Goal: Transaction & Acquisition: Purchase product/service

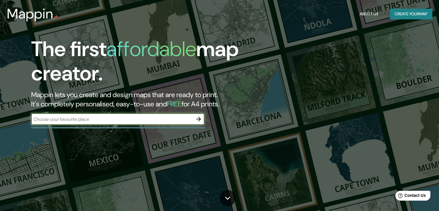
click at [162, 121] on input "text" at bounding box center [111, 119] width 161 height 7
type input "[GEOGRAPHIC_DATA]"
click at [198, 117] on icon "button" at bounding box center [198, 118] width 5 height 5
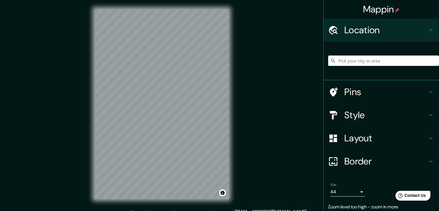
click at [377, 61] on input "Pick your city or area" at bounding box center [383, 60] width 111 height 10
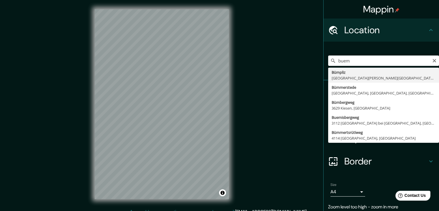
type input "Bümpliz, [GEOGRAPHIC_DATA][PERSON_NAME][GEOGRAPHIC_DATA], [GEOGRAPHIC_DATA]"
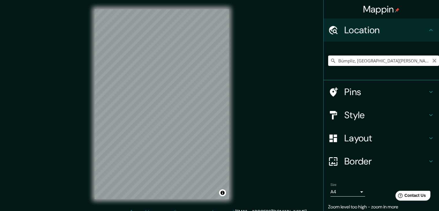
click at [432, 61] on icon "Clear" at bounding box center [434, 60] width 5 height 5
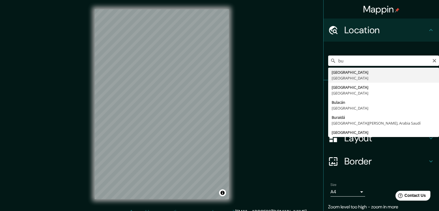
type input "[GEOGRAPHIC_DATA], [GEOGRAPHIC_DATA]"
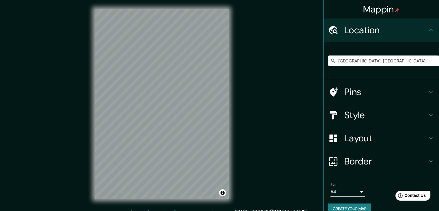
click at [365, 115] on h4 "Style" at bounding box center [385, 115] width 83 height 12
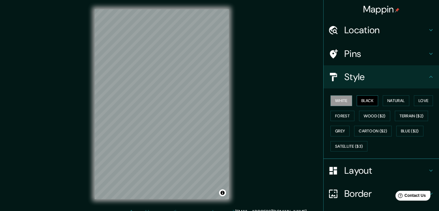
click at [367, 99] on button "Black" at bounding box center [367, 100] width 22 height 11
click at [410, 129] on button "Blue ($2)" at bounding box center [409, 130] width 27 height 11
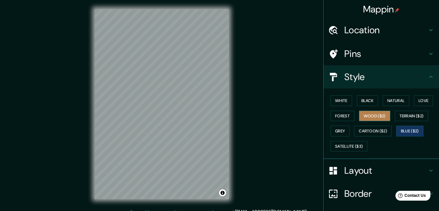
click at [382, 118] on button "Wood ($2)" at bounding box center [374, 115] width 31 height 11
click at [369, 100] on button "Black" at bounding box center [367, 100] width 22 height 11
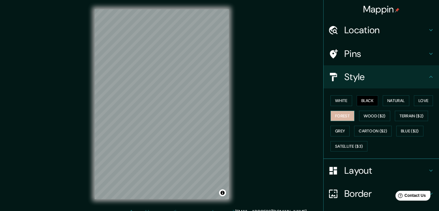
click at [343, 117] on button "Forest" at bounding box center [342, 115] width 24 height 11
click at [339, 131] on button "Grey" at bounding box center [339, 130] width 19 height 11
click at [341, 118] on button "Forest" at bounding box center [342, 115] width 24 height 11
click at [365, 99] on button "Black" at bounding box center [367, 100] width 22 height 11
click at [344, 101] on button "White" at bounding box center [341, 100] width 22 height 11
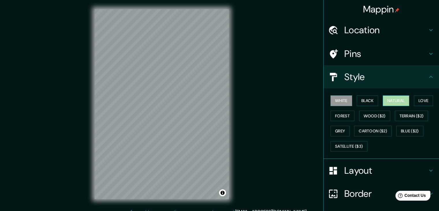
click at [400, 103] on button "Natural" at bounding box center [395, 100] width 27 height 11
click at [424, 104] on button "Love" at bounding box center [423, 100] width 19 height 11
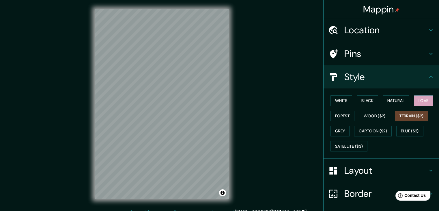
click at [416, 116] on button "Terrain ($2)" at bounding box center [410, 115] width 33 height 11
click at [409, 128] on button "Blue ($2)" at bounding box center [409, 130] width 27 height 11
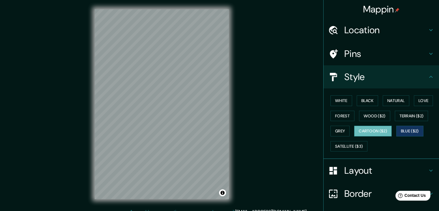
click at [384, 133] on button "Cartoon ($2)" at bounding box center [372, 130] width 37 height 11
click at [331, 131] on button "Grey" at bounding box center [339, 130] width 19 height 11
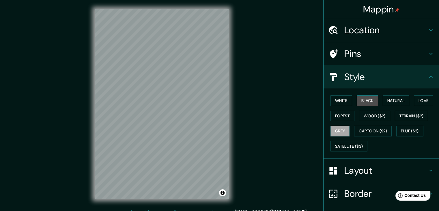
click at [358, 98] on button "Black" at bounding box center [367, 100] width 22 height 11
click at [405, 98] on button "Natural" at bounding box center [395, 100] width 27 height 11
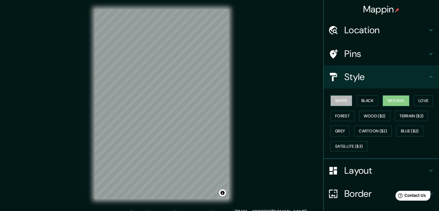
click at [344, 97] on button "White" at bounding box center [341, 100] width 22 height 11
click at [358, 97] on button "Black" at bounding box center [367, 100] width 22 height 11
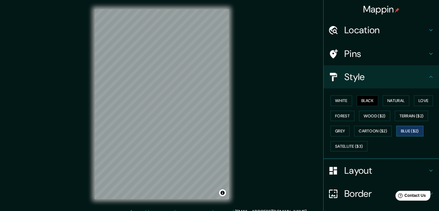
click at [401, 129] on button "Blue ($2)" at bounding box center [409, 130] width 27 height 11
click at [340, 129] on button "Grey" at bounding box center [339, 130] width 19 height 11
click at [340, 115] on button "Forest" at bounding box center [342, 115] width 24 height 11
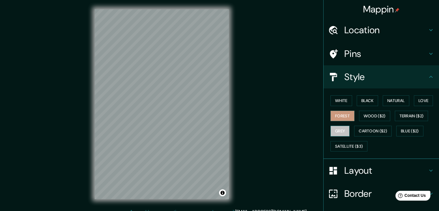
click at [338, 127] on button "Grey" at bounding box center [339, 130] width 19 height 11
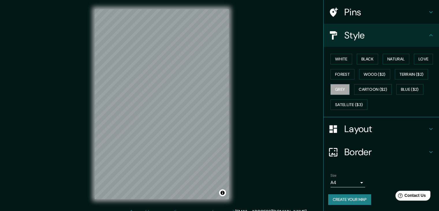
click at [355, 181] on body "Mappin Location [GEOGRAPHIC_DATA], [GEOGRAPHIC_DATA] Pins Style White Black Nat…" at bounding box center [219, 105] width 439 height 211
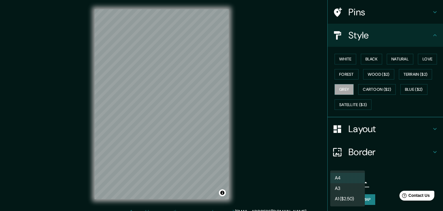
click at [354, 185] on li "A3" at bounding box center [347, 188] width 35 height 10
type input "a4"
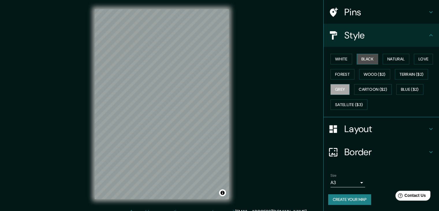
click at [370, 60] on button "Black" at bounding box center [367, 59] width 22 height 11
click at [384, 56] on button "Natural" at bounding box center [395, 59] width 27 height 11
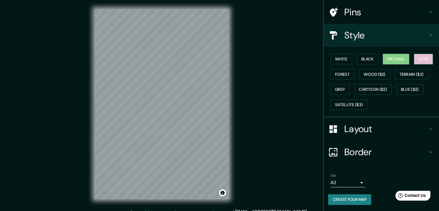
click at [414, 59] on button "Love" at bounding box center [423, 59] width 19 height 11
click at [401, 57] on button "Natural" at bounding box center [395, 59] width 27 height 11
click at [420, 59] on button "Love" at bounding box center [423, 59] width 19 height 11
click at [399, 58] on button "Natural" at bounding box center [395, 59] width 27 height 11
click at [412, 71] on button "Terrain ($2)" at bounding box center [410, 74] width 33 height 11
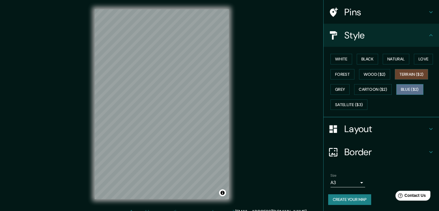
click at [412, 85] on button "Blue ($2)" at bounding box center [409, 89] width 27 height 11
click at [332, 86] on button "Grey" at bounding box center [339, 89] width 19 height 11
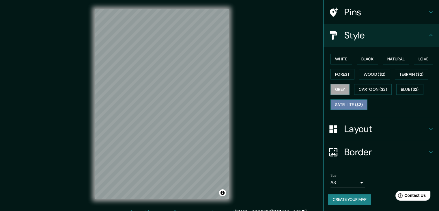
click at [344, 99] on button "Satellite ($3)" at bounding box center [348, 104] width 37 height 11
click at [342, 73] on button "Forest" at bounding box center [342, 74] width 24 height 11
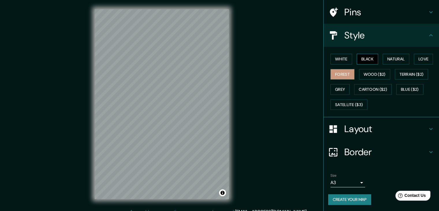
click at [367, 61] on button "Black" at bounding box center [367, 59] width 22 height 11
click at [341, 61] on button "White" at bounding box center [341, 59] width 22 height 11
click at [363, 61] on button "Black" at bounding box center [367, 59] width 22 height 11
click at [400, 60] on button "Natural" at bounding box center [395, 59] width 27 height 11
click at [375, 61] on div "White Black Natural Love Forest Wood ($2) Terrain ($2) Grey Cartoon ($2) Blue (…" at bounding box center [383, 81] width 111 height 61
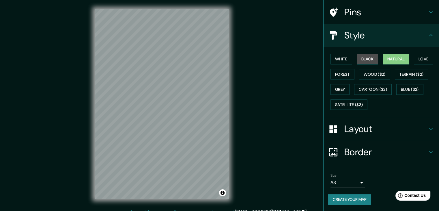
click at [368, 57] on button "Black" at bounding box center [367, 59] width 22 height 11
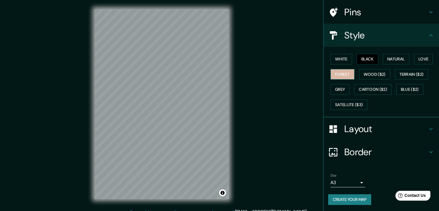
click at [339, 76] on button "Forest" at bounding box center [342, 74] width 24 height 11
click at [347, 87] on div "White Black Natural Love Forest Wood ($2) Terrain ($2) Grey Cartoon ($2) Blue (…" at bounding box center [383, 81] width 111 height 61
click at [343, 87] on button "Grey" at bounding box center [339, 89] width 19 height 11
click at [363, 59] on button "Black" at bounding box center [367, 59] width 22 height 11
click at [342, 88] on button "Grey" at bounding box center [339, 89] width 19 height 11
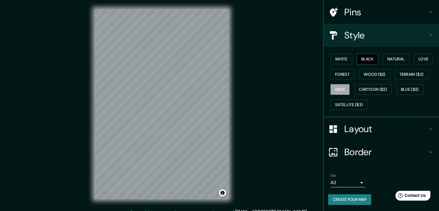
click at [366, 55] on button "Black" at bounding box center [367, 59] width 22 height 11
click at [347, 59] on button "White" at bounding box center [341, 59] width 22 height 11
drag, startPoint x: 361, startPoint y: 59, endPoint x: 352, endPoint y: 68, distance: 13.3
click at [360, 58] on button "Black" at bounding box center [367, 59] width 22 height 11
click at [337, 85] on button "Grey" at bounding box center [339, 89] width 19 height 11
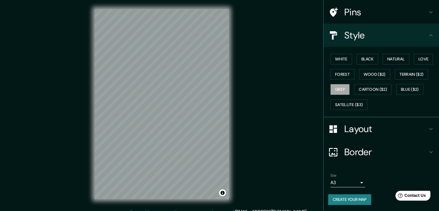
click at [361, 64] on div "White Black Natural Love Forest Wood ($2) Terrain ($2) Grey Cartoon ($2) Blue (…" at bounding box center [383, 81] width 111 height 61
click at [361, 62] on button "Black" at bounding box center [367, 59] width 22 height 11
click at [354, 198] on button "Create your map" at bounding box center [349, 199] width 43 height 11
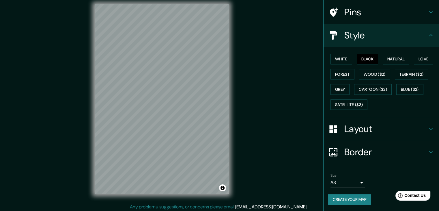
scroll to position [7, 0]
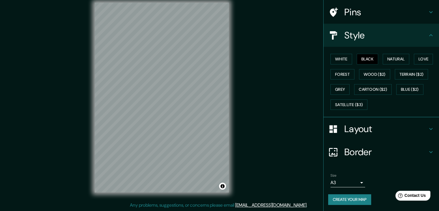
click at [428, 35] on icon at bounding box center [430, 35] width 7 height 7
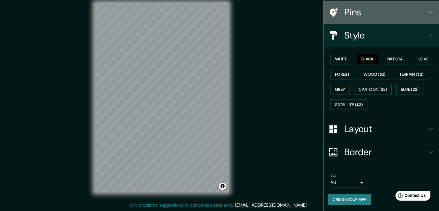
click at [427, 12] on icon at bounding box center [430, 12] width 7 height 7
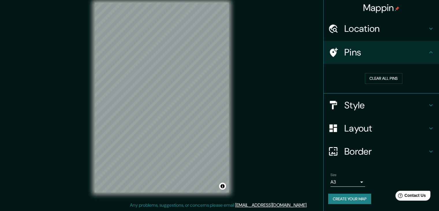
scroll to position [1, 0]
click at [380, 73] on button "Clear all pins" at bounding box center [382, 78] width 37 height 11
click at [379, 78] on button "Clear all pins" at bounding box center [382, 78] width 37 height 11
click at [344, 53] on h4 "Pins" at bounding box center [385, 53] width 83 height 12
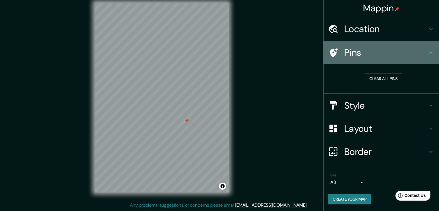
click at [330, 52] on icon at bounding box center [334, 52] width 8 height 9
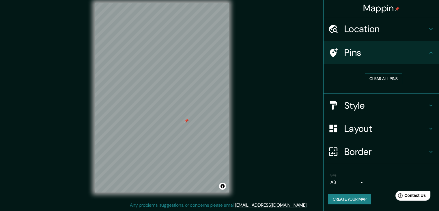
click at [189, 114] on div "Mappin Location [GEOGRAPHIC_DATA], [GEOGRAPHIC_DATA] Pins Clear all pins Style …" at bounding box center [219, 101] width 439 height 217
drag, startPoint x: 185, startPoint y: 120, endPoint x: 187, endPoint y: 124, distance: 3.7
click at [187, 124] on div at bounding box center [187, 124] width 5 height 5
click at [364, 80] on button "Clear all pins" at bounding box center [382, 78] width 37 height 11
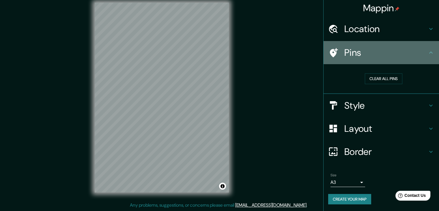
click at [427, 53] on icon at bounding box center [430, 52] width 7 height 7
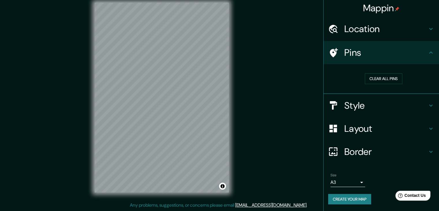
drag, startPoint x: 426, startPoint y: 124, endPoint x: 426, endPoint y: 127, distance: 2.9
click at [427, 127] on icon at bounding box center [430, 128] width 7 height 7
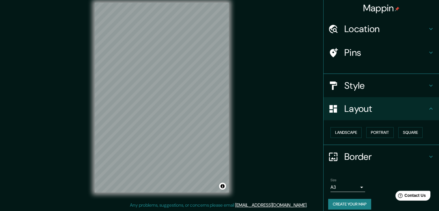
scroll to position [0, 0]
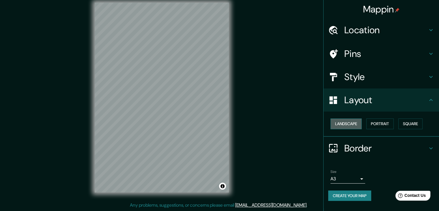
click at [358, 123] on button "Landscape" at bounding box center [345, 123] width 31 height 11
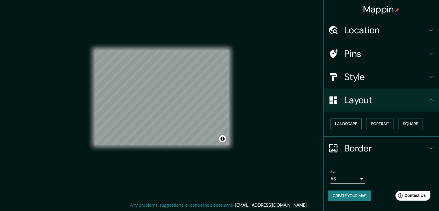
click at [358, 123] on button "Landscape" at bounding box center [345, 123] width 31 height 11
click at [377, 122] on button "Portrait" at bounding box center [379, 123] width 27 height 11
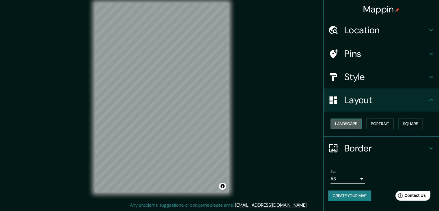
click at [345, 122] on button "Landscape" at bounding box center [345, 123] width 31 height 11
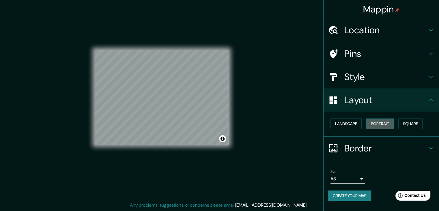
click at [391, 120] on button "Portrait" at bounding box center [379, 123] width 27 height 11
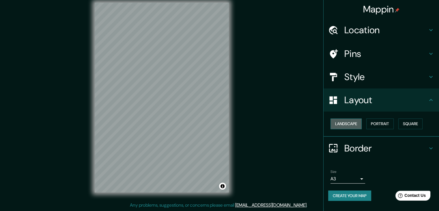
click at [354, 123] on button "Landscape" at bounding box center [345, 123] width 31 height 11
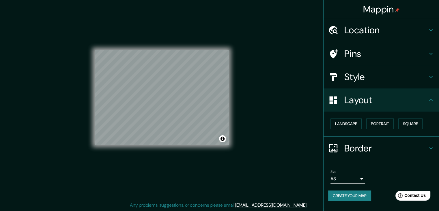
click at [396, 120] on div "Landscape [GEOGRAPHIC_DATA]" at bounding box center [383, 123] width 111 height 15
click at [389, 120] on button "Portrait" at bounding box center [379, 123] width 27 height 11
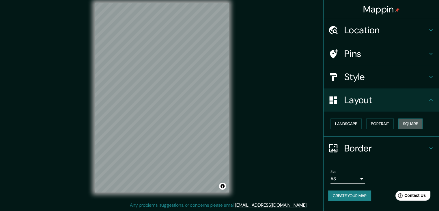
click at [416, 120] on button "Square" at bounding box center [410, 123] width 24 height 11
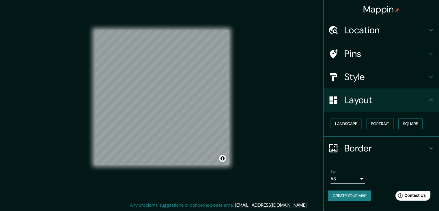
click at [416, 120] on button "Square" at bounding box center [410, 123] width 24 height 11
click at [354, 124] on button "Landscape" at bounding box center [345, 123] width 31 height 11
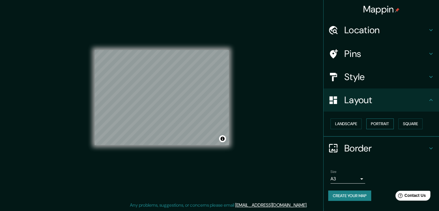
click at [370, 122] on button "Portrait" at bounding box center [379, 123] width 27 height 11
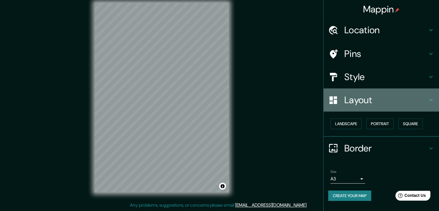
click at [429, 103] on icon at bounding box center [430, 99] width 7 height 7
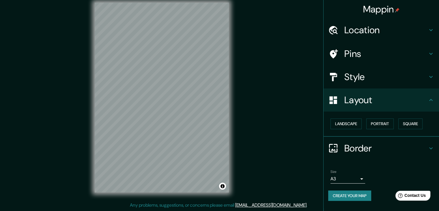
click at [429, 146] on icon at bounding box center [430, 147] width 7 height 7
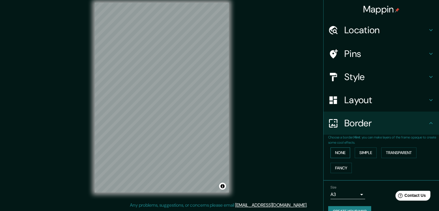
click at [340, 151] on button "None" at bounding box center [340, 152] width 20 height 11
click at [362, 152] on button "Simple" at bounding box center [365, 152] width 22 height 11
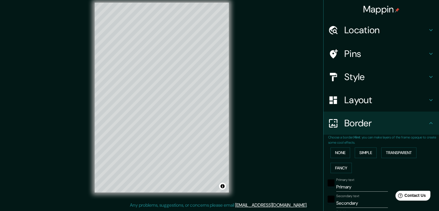
click at [401, 146] on div "None Simple Transparent Fancy" at bounding box center [383, 160] width 111 height 30
click at [399, 150] on button "Transparent" at bounding box center [398, 152] width 35 height 11
click at [335, 166] on button "Fancy" at bounding box center [340, 167] width 21 height 11
click at [360, 150] on button "Simple" at bounding box center [365, 152] width 22 height 11
click at [332, 153] on button "None" at bounding box center [340, 152] width 20 height 11
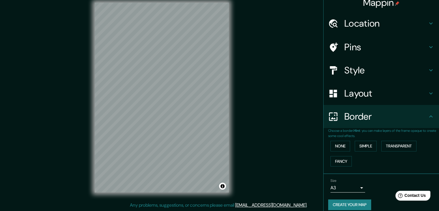
scroll to position [12, 0]
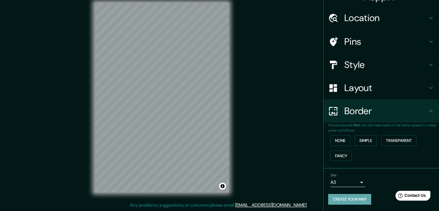
click at [360, 193] on button "Create your map" at bounding box center [349, 198] width 43 height 11
click at [344, 196] on button "Create your map" at bounding box center [349, 199] width 43 height 11
click at [301, 127] on div "Mappin Location [GEOGRAPHIC_DATA], [GEOGRAPHIC_DATA] Pins Style Layout Border C…" at bounding box center [219, 101] width 439 height 217
click at [292, 158] on div "Mappin Location [GEOGRAPHIC_DATA], [GEOGRAPHIC_DATA] Pins Style Layout Border C…" at bounding box center [219, 101] width 439 height 217
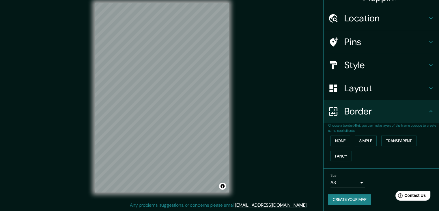
scroll to position [0, 0]
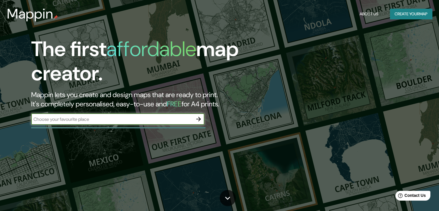
click at [179, 123] on div "​" at bounding box center [117, 119] width 173 height 12
type input "buenos aires"
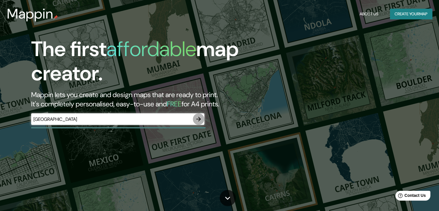
click at [203, 117] on button "button" at bounding box center [199, 119] width 12 height 12
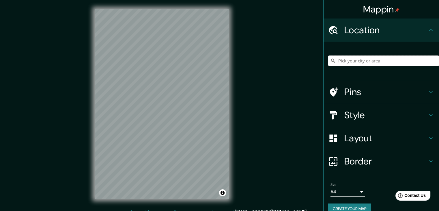
click at [353, 59] on input "Pick your city or area" at bounding box center [383, 60] width 111 height 10
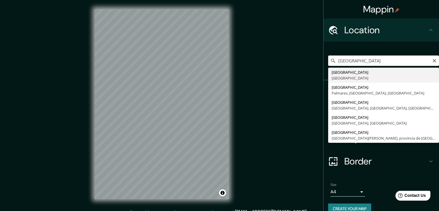
type input "[GEOGRAPHIC_DATA], [GEOGRAPHIC_DATA]"
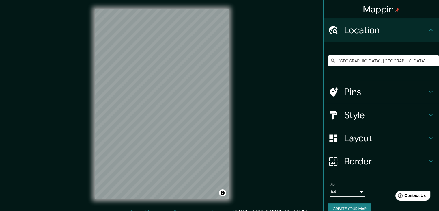
click at [429, 114] on icon at bounding box center [430, 115] width 3 height 2
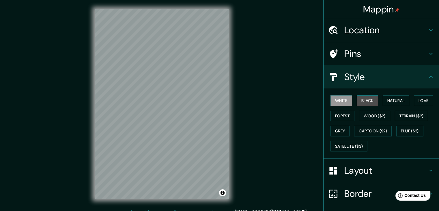
click at [370, 97] on button "Black" at bounding box center [367, 100] width 22 height 11
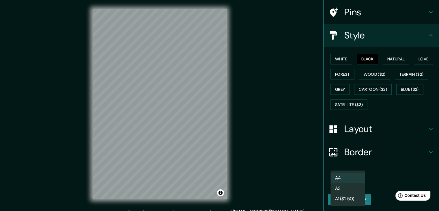
click at [348, 179] on body "Mappin Location Buenos Aires, Argentina Pins Style White Black Natural Love For…" at bounding box center [219, 105] width 439 height 211
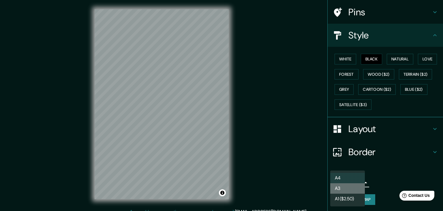
click at [350, 183] on li "A3" at bounding box center [347, 188] width 35 height 10
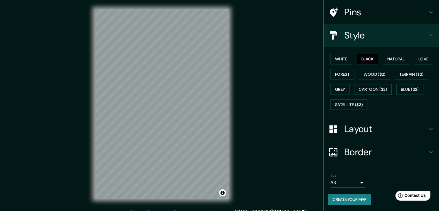
click at [350, 181] on body "Mappin Location Buenos Aires, Argentina Pins Style White Black Natural Love For…" at bounding box center [219, 105] width 439 height 211
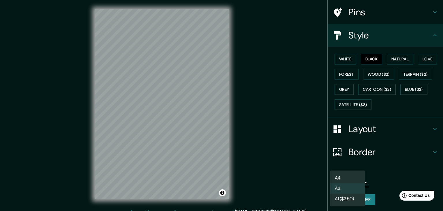
click at [350, 181] on li "A4" at bounding box center [347, 177] width 35 height 10
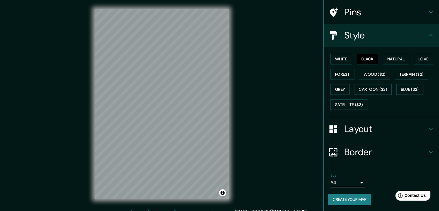
click at [350, 181] on body "Mappin Location [GEOGRAPHIC_DATA], [GEOGRAPHIC_DATA] Pins Style White Black Nat…" at bounding box center [219, 105] width 439 height 211
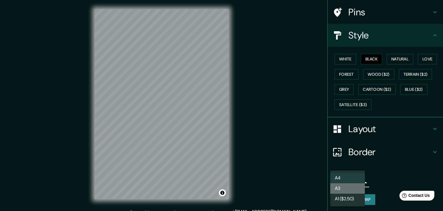
click at [348, 185] on li "A3" at bounding box center [347, 188] width 35 height 10
type input "a4"
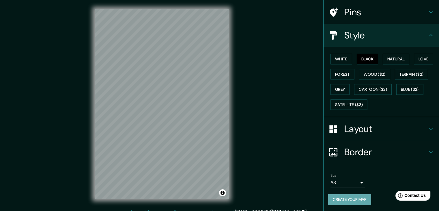
click at [347, 195] on button "Create your map" at bounding box center [349, 199] width 43 height 11
drag, startPoint x: 92, startPoint y: 11, endPoint x: 83, endPoint y: 17, distance: 10.7
click at [83, 17] on div "Mappin Location Buenos Aires, Argentina Pins Style White Black Natural Love For…" at bounding box center [219, 108] width 439 height 217
drag, startPoint x: 422, startPoint y: 36, endPoint x: 422, endPoint y: 32, distance: 3.8
click at [422, 35] on div "Style" at bounding box center [380, 35] width 115 height 23
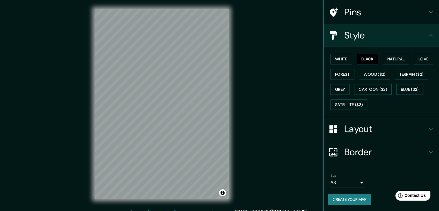
click at [426, 16] on div "Pins" at bounding box center [380, 12] width 115 height 23
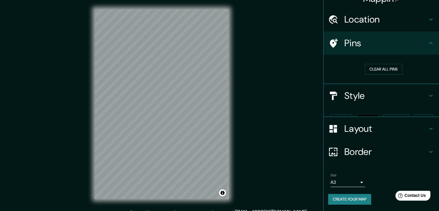
scroll to position [1, 0]
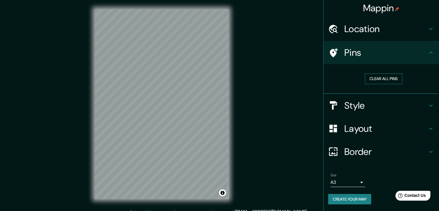
click at [389, 75] on button "Clear all pins" at bounding box center [382, 78] width 37 height 11
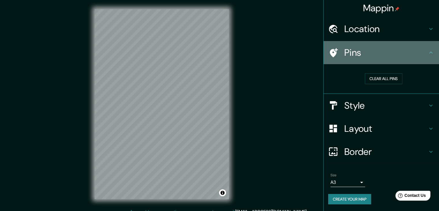
click at [427, 55] on icon at bounding box center [430, 52] width 7 height 7
click at [427, 49] on icon at bounding box center [430, 52] width 7 height 7
click at [427, 51] on icon at bounding box center [430, 52] width 7 height 7
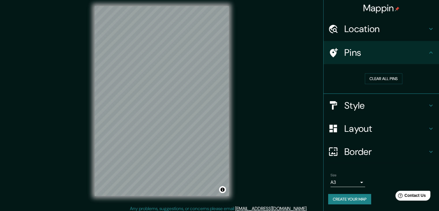
scroll to position [0, 0]
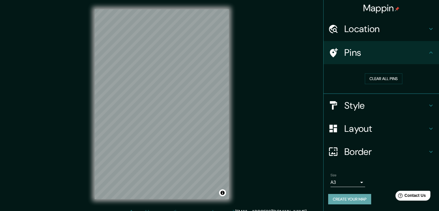
click at [354, 199] on button "Create your map" at bounding box center [349, 198] width 43 height 11
click at [354, 199] on div "Create your map" at bounding box center [381, 198] width 106 height 11
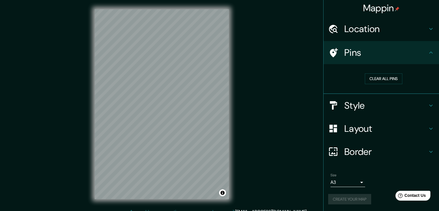
click at [354, 199] on div "Create your map" at bounding box center [381, 198] width 106 height 11
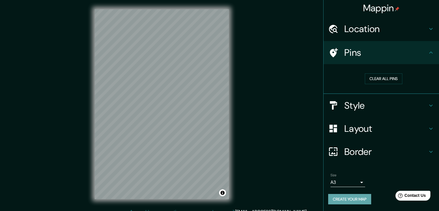
click at [360, 198] on button "Create your map" at bounding box center [349, 198] width 43 height 11
click at [360, 198] on div "Create your map" at bounding box center [381, 198] width 106 height 11
click at [423, 56] on div "Pins" at bounding box center [380, 52] width 115 height 23
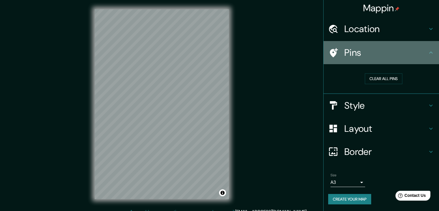
click at [427, 52] on icon at bounding box center [430, 52] width 7 height 7
click at [427, 53] on icon at bounding box center [430, 52] width 7 height 7
click at [427, 50] on icon at bounding box center [430, 52] width 7 height 7
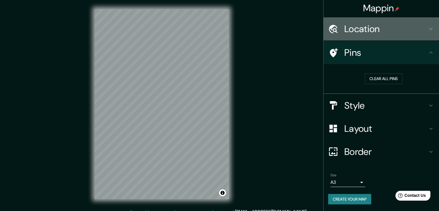
click at [427, 30] on icon at bounding box center [430, 28] width 7 height 7
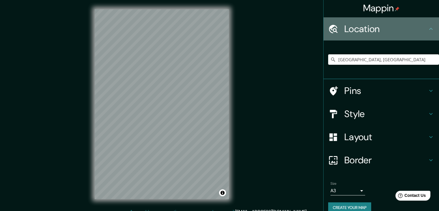
click at [427, 30] on icon at bounding box center [430, 28] width 7 height 7
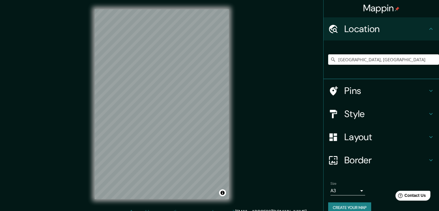
click at [429, 26] on icon at bounding box center [430, 28] width 7 height 7
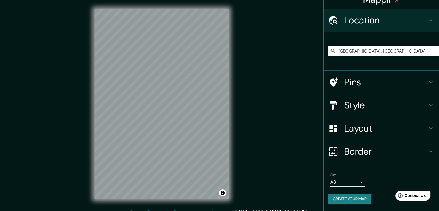
scroll to position [7, 0]
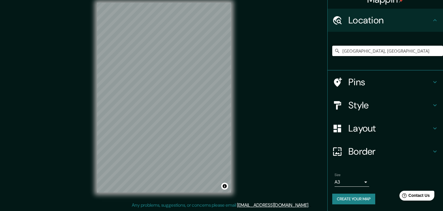
click at [353, 179] on body "Mappin Location [GEOGRAPHIC_DATA], [GEOGRAPHIC_DATA] Pins Style Layout Border C…" at bounding box center [221, 98] width 443 height 211
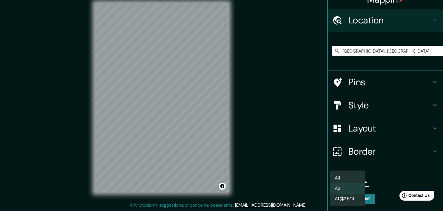
click at [350, 185] on li "A3" at bounding box center [347, 188] width 35 height 10
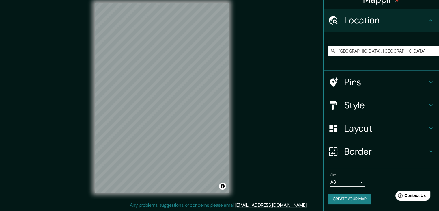
click at [351, 192] on div "Size A3 a4 Create your map" at bounding box center [381, 189] width 106 height 38
click at [351, 198] on button "Create your map" at bounding box center [349, 198] width 43 height 11
click at [360, 194] on button "Create your map" at bounding box center [349, 198] width 43 height 11
click at [392, 154] on h4 "Border" at bounding box center [385, 151] width 83 height 12
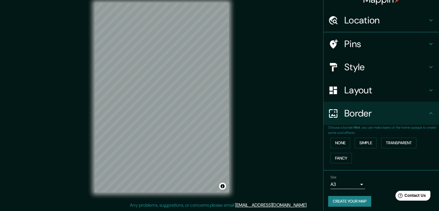
scroll to position [10, 0]
click at [339, 142] on button "None" at bounding box center [340, 142] width 20 height 11
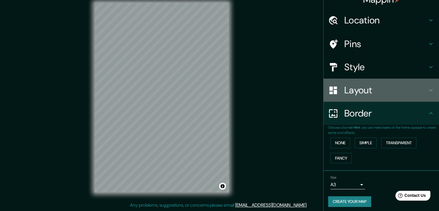
click at [379, 93] on h4 "Layout" at bounding box center [385, 90] width 83 height 12
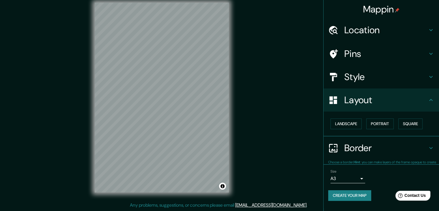
scroll to position [0, 0]
click at [349, 121] on button "Landscape" at bounding box center [345, 123] width 31 height 11
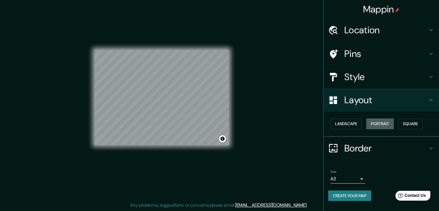
click at [371, 121] on button "Portrait" at bounding box center [379, 123] width 27 height 11
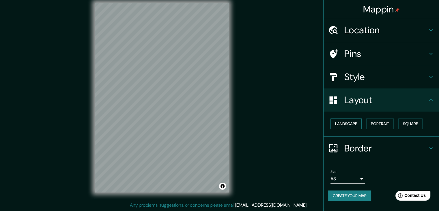
click at [353, 123] on button "Landscape" at bounding box center [345, 123] width 31 height 11
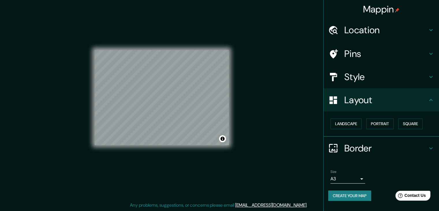
click at [358, 192] on button "Create your map" at bounding box center [349, 195] width 43 height 11
click at [223, 137] on button "Toggle attribution" at bounding box center [222, 138] width 7 height 7
click at [199, 138] on link "Improve this map" at bounding box center [203, 138] width 29 height 4
click at [416, 193] on span "Contact Us" at bounding box center [415, 195] width 22 height 5
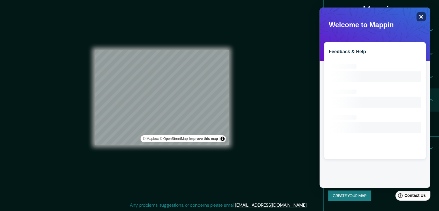
click at [422, 15] on icon at bounding box center [421, 17] width 4 height 4
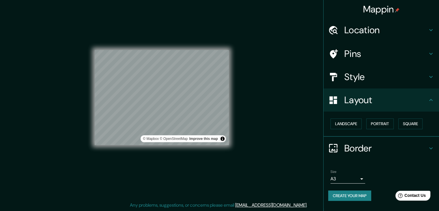
click at [397, 77] on h4 "Style" at bounding box center [385, 77] width 83 height 12
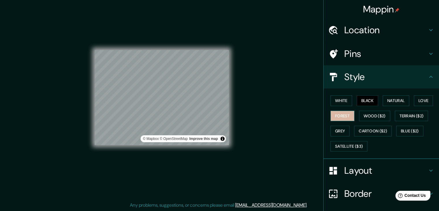
click at [346, 110] on button "Forest" at bounding box center [342, 115] width 24 height 11
click at [330, 130] on button "Grey" at bounding box center [339, 130] width 19 height 11
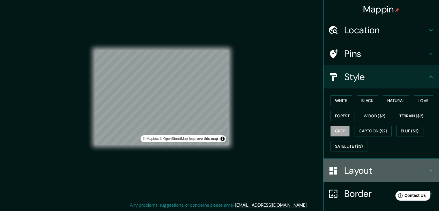
click at [346, 172] on h4 "Layout" at bounding box center [385, 170] width 83 height 12
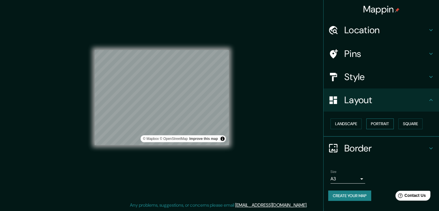
drag, startPoint x: 378, startPoint y: 129, endPoint x: 377, endPoint y: 126, distance: 2.9
click at [378, 128] on div "Landscape [GEOGRAPHIC_DATA]" at bounding box center [383, 123] width 111 height 15
click at [377, 126] on button "Portrait" at bounding box center [379, 123] width 27 height 11
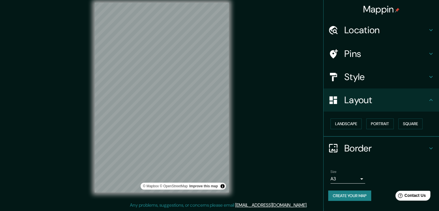
click at [322, 117] on div "Mappin Location Buenos Aires, Argentina Pins Style Layout Landscape Portrait Sq…" at bounding box center [219, 101] width 439 height 217
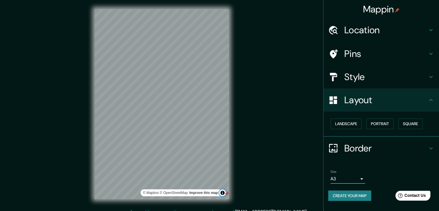
click at [221, 193] on button "Toggle attribution" at bounding box center [222, 192] width 7 height 7
click at [384, 52] on h4 "Pins" at bounding box center [385, 54] width 83 height 12
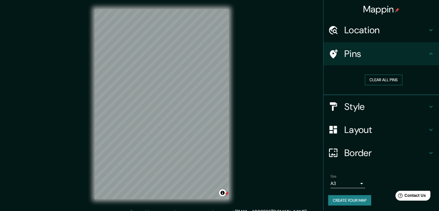
click at [384, 79] on button "Clear all pins" at bounding box center [382, 79] width 37 height 11
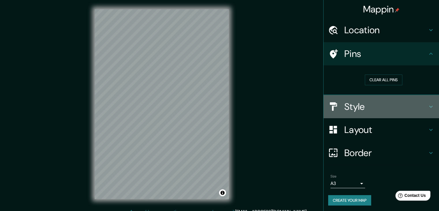
click at [383, 110] on h4 "Style" at bounding box center [385, 107] width 83 height 12
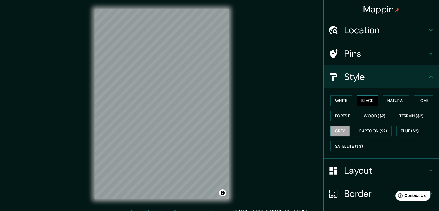
click at [370, 97] on button "Black" at bounding box center [367, 100] width 22 height 11
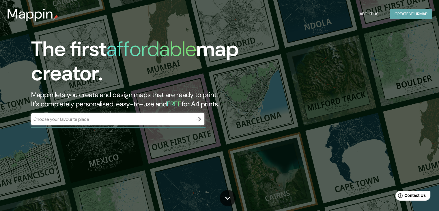
click at [400, 15] on button "Create your map" at bounding box center [411, 14] width 42 height 11
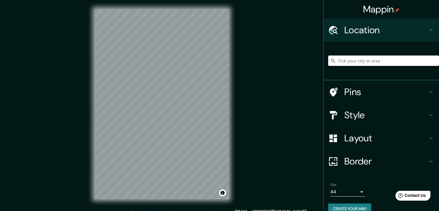
click at [374, 62] on input "Pick your city or area" at bounding box center [383, 60] width 111 height 10
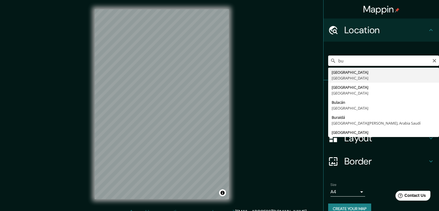
type input "[GEOGRAPHIC_DATA], [GEOGRAPHIC_DATA]"
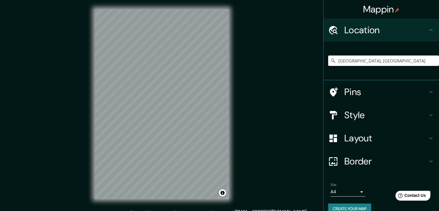
click at [376, 119] on h4 "Style" at bounding box center [385, 115] width 83 height 12
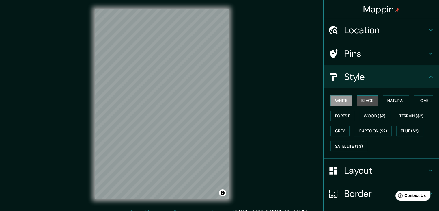
click at [373, 104] on button "Black" at bounding box center [367, 100] width 22 height 11
click at [335, 126] on button "Grey" at bounding box center [339, 130] width 19 height 11
click at [363, 98] on button "Black" at bounding box center [367, 100] width 22 height 11
click at [339, 128] on button "Grey" at bounding box center [339, 130] width 19 height 11
click at [369, 105] on button "Black" at bounding box center [367, 100] width 22 height 11
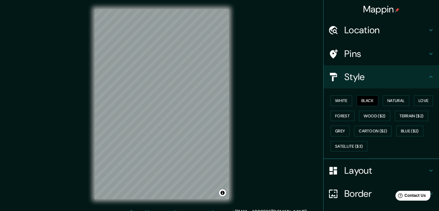
scroll to position [42, 0]
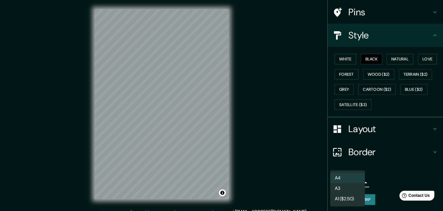
click at [353, 185] on body "Mappin Location Buenos Aires, Argentina Pins Style White Black Natural Love For…" at bounding box center [221, 105] width 443 height 211
click at [344, 185] on li "A3" at bounding box center [347, 188] width 35 height 10
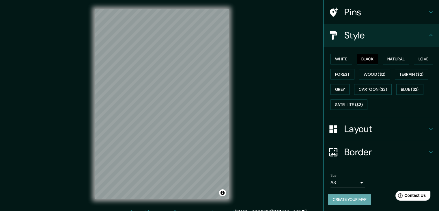
click at [345, 198] on button "Create your map" at bounding box center [349, 199] width 43 height 11
click at [347, 176] on div "Size A3 a4" at bounding box center [347, 180] width 35 height 14
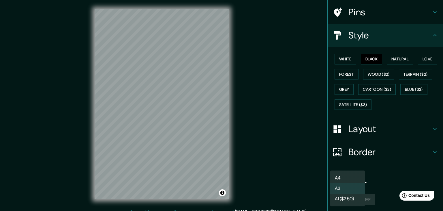
click at [349, 179] on body "Mappin Location Buenos Aires, Argentina Pins Style White Black Natural Love For…" at bounding box center [221, 105] width 443 height 211
click at [374, 170] on div at bounding box center [221, 105] width 443 height 211
click at [356, 178] on body "Mappin Location Buenos Aires, Argentina Pins Style White Black Natural Love For…" at bounding box center [221, 105] width 443 height 211
click at [345, 180] on li "A4" at bounding box center [347, 177] width 35 height 10
type input "single"
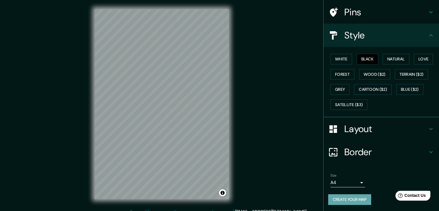
click at [347, 200] on button "Create your map" at bounding box center [349, 199] width 43 height 11
